Goal: Task Accomplishment & Management: Use online tool/utility

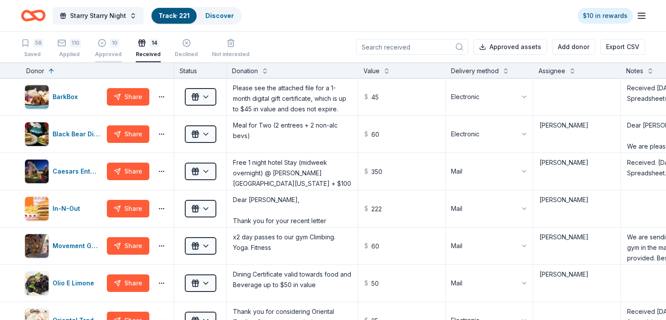
click at [119, 44] on div "10" at bounding box center [114, 43] width 9 height 9
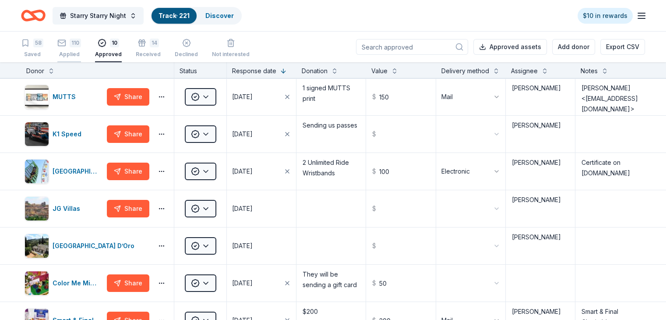
click at [81, 44] on div "110" at bounding box center [75, 43] width 11 height 9
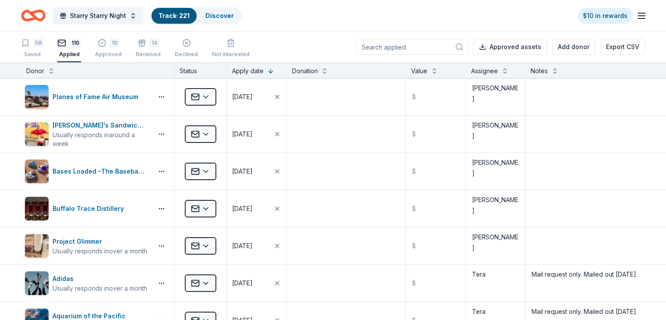
click at [383, 44] on input at bounding box center [412, 47] width 112 height 16
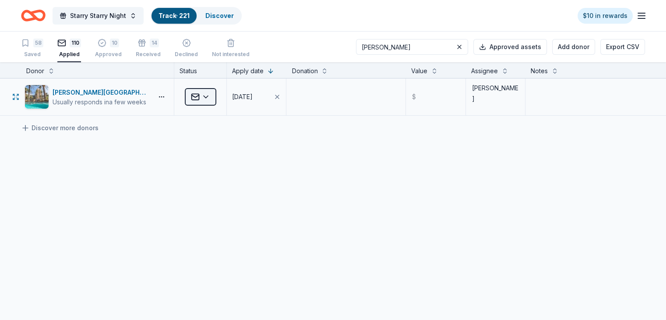
type input "[PERSON_NAME]"
click at [218, 99] on html "Starry Starry Night Track · 221 Discover $10 in rewards 58 Saved 110 Applied 10…" at bounding box center [333, 160] width 666 height 320
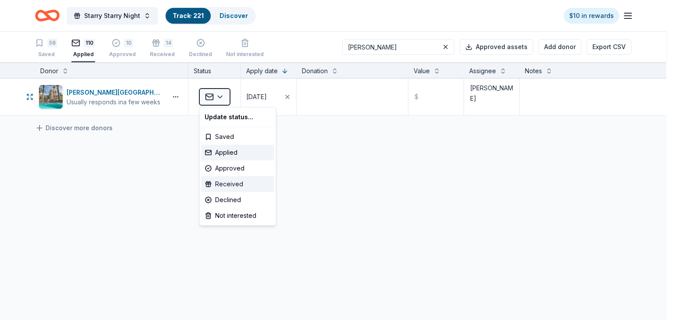
click at [229, 187] on div "Received" at bounding box center [237, 184] width 73 height 16
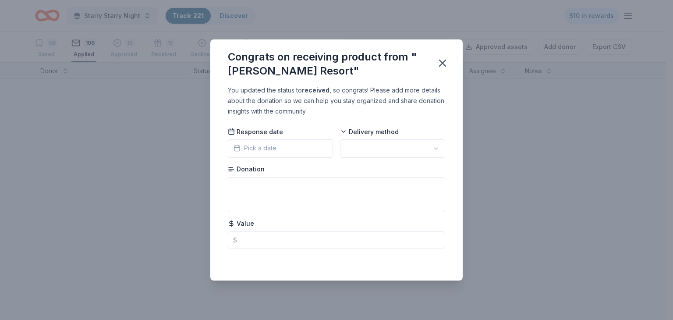
click at [265, 149] on span "Pick a date" at bounding box center [254, 148] width 43 height 11
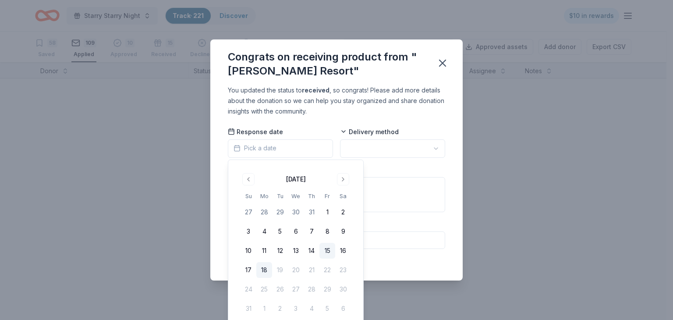
click at [326, 249] on button "15" at bounding box center [327, 251] width 16 height 16
click at [386, 144] on html "Starry Starry Night Track · 221 Discover $10 in rewards 58 Saved 109 Applied 10…" at bounding box center [336, 160] width 673 height 320
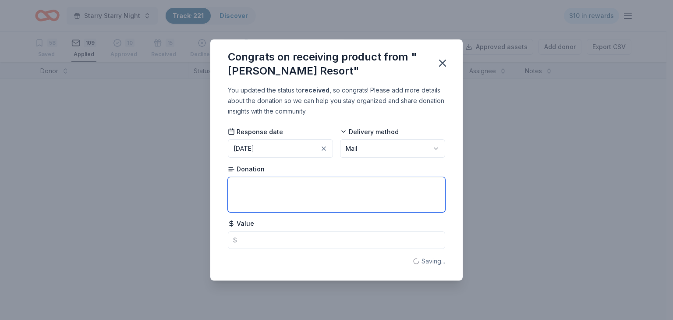
click at [289, 192] on textarea at bounding box center [336, 194] width 217 height 35
type textarea "1 free mid-week night stay"
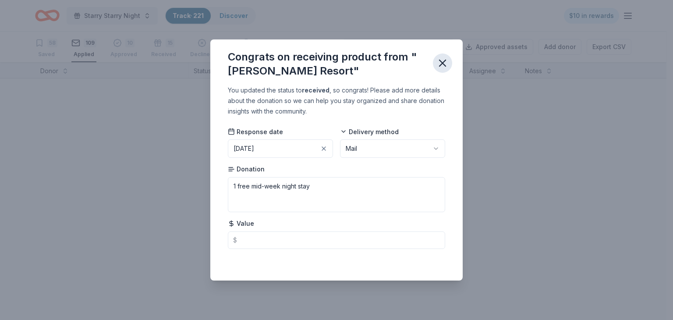
click at [445, 64] on icon "button" at bounding box center [442, 63] width 12 height 12
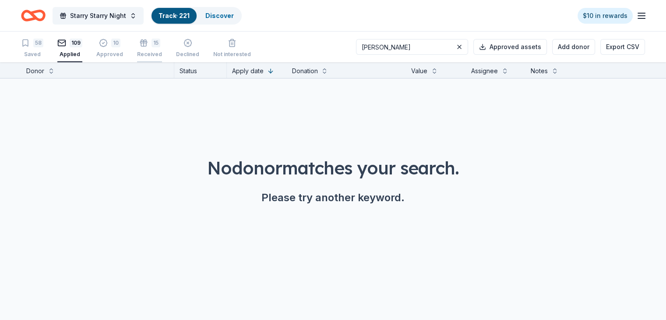
click at [161, 53] on div "Received" at bounding box center [149, 49] width 25 height 7
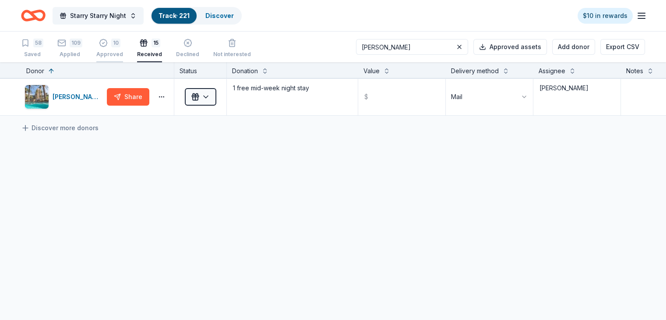
click at [121, 49] on div "10 Approved" at bounding box center [109, 48] width 27 height 19
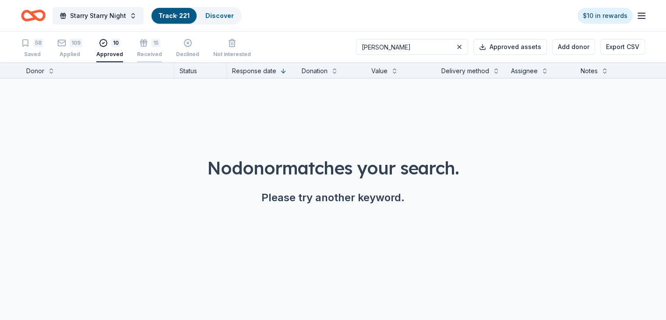
click at [148, 45] on icon "button" at bounding box center [143, 40] width 9 height 9
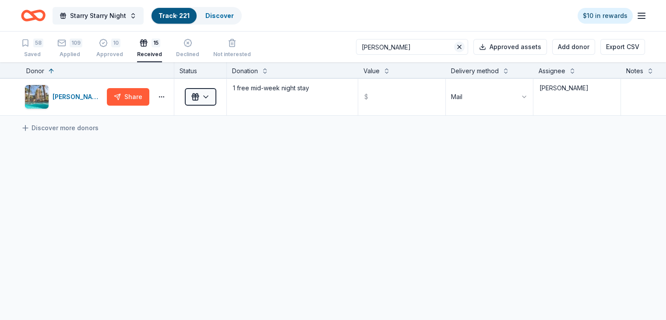
click at [454, 48] on button at bounding box center [459, 47] width 11 height 11
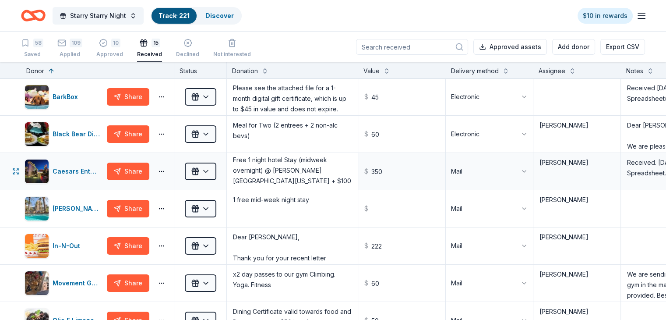
scroll to position [4, 0]
